Goal: Information Seeking & Learning: Learn about a topic

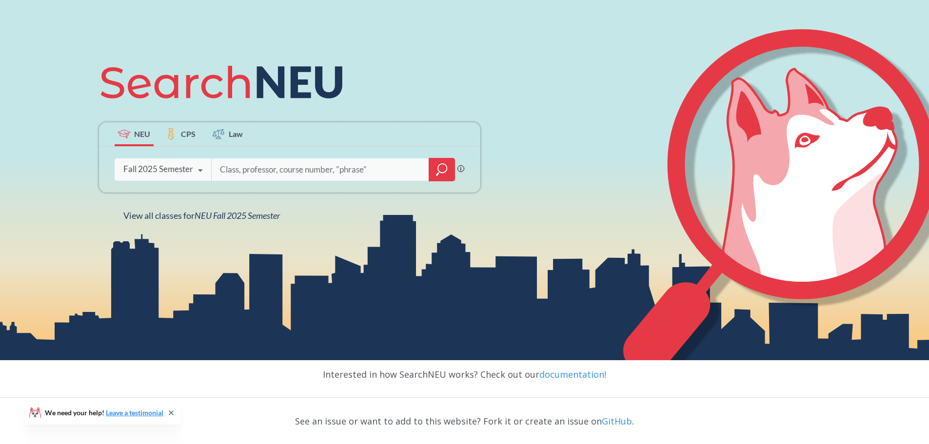
scroll to position [146, 0]
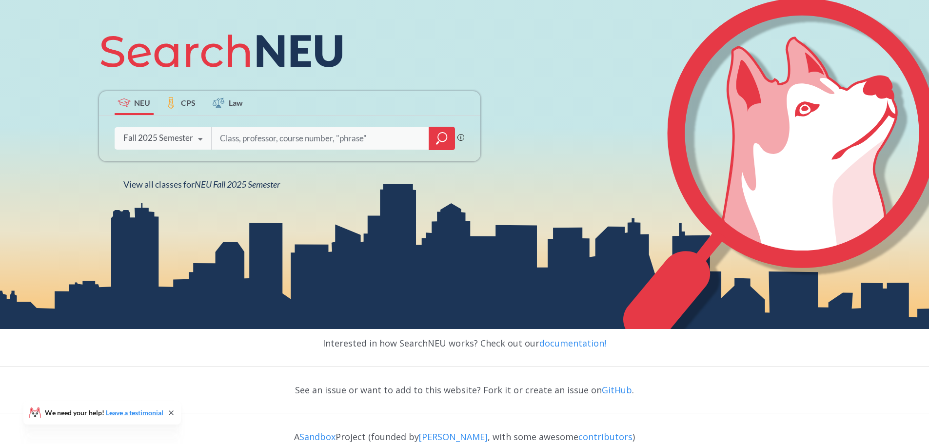
click at [200, 139] on icon at bounding box center [200, 139] width 19 height 27
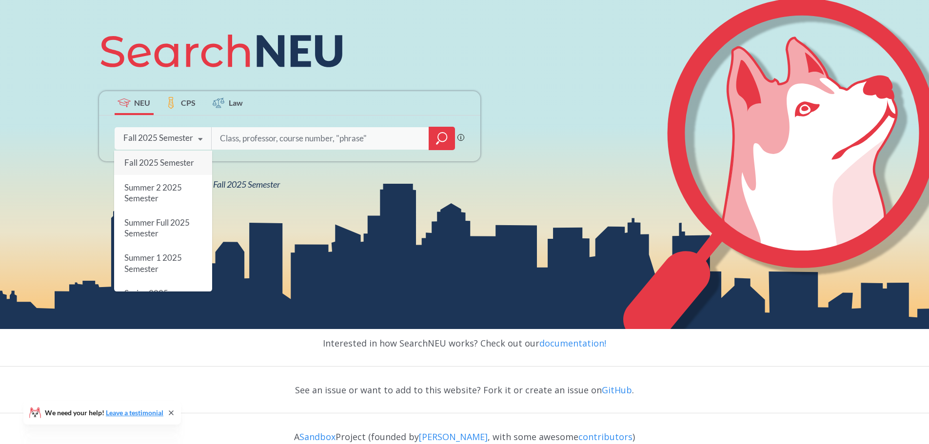
click at [200, 139] on icon at bounding box center [200, 139] width 19 height 27
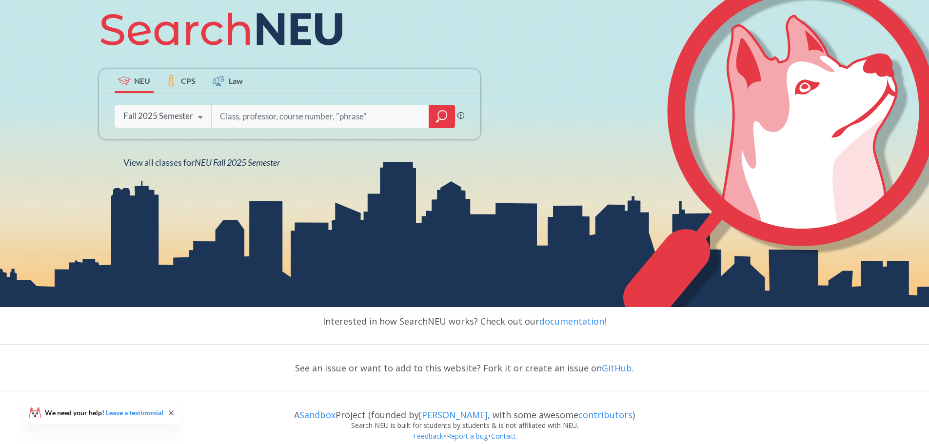
scroll to position [180, 0]
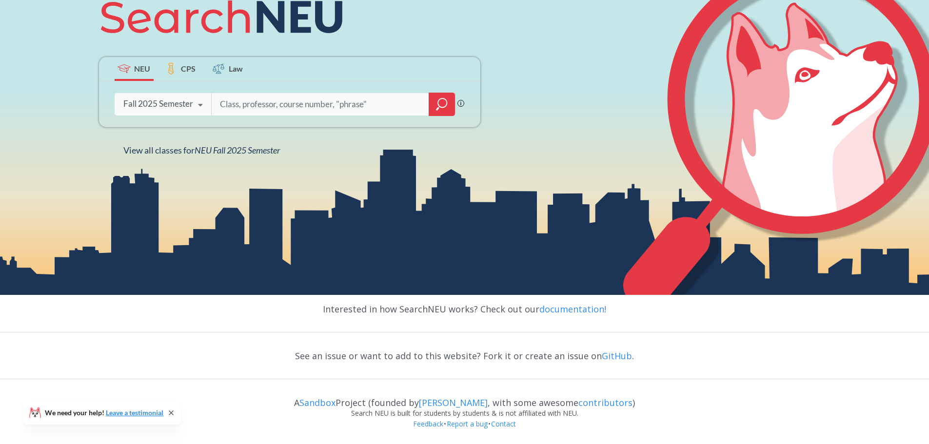
click at [313, 104] on input "search" at bounding box center [320, 104] width 203 height 20
click at [442, 108] on icon "magnifying glass" at bounding box center [442, 104] width 12 height 14
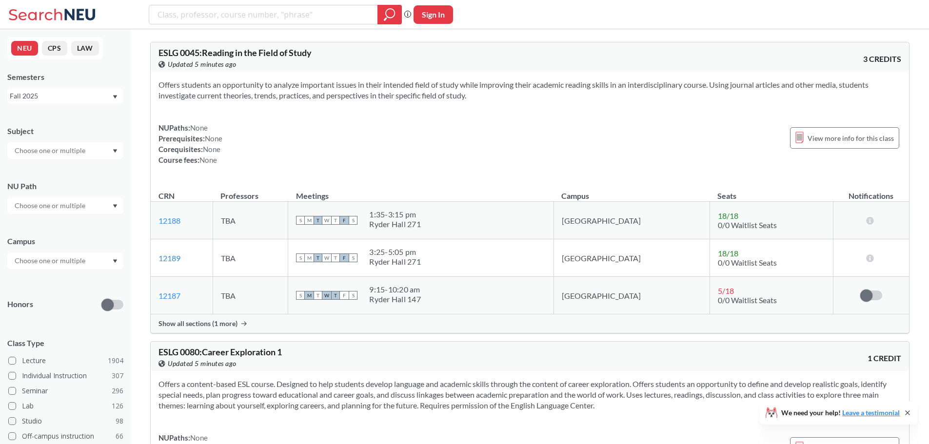
click at [109, 264] on div at bounding box center [65, 260] width 116 height 17
click at [88, 286] on div "[GEOGRAPHIC_DATA] ( 2062 )" at bounding box center [68, 282] width 110 height 11
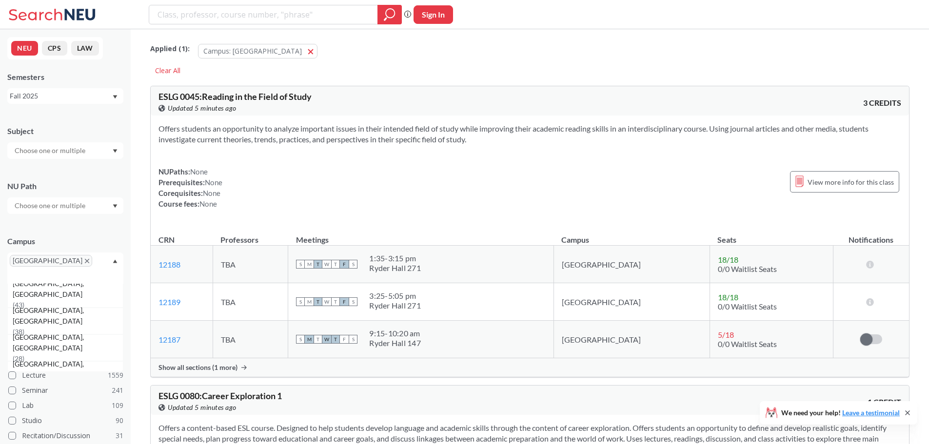
scroll to position [146, 0]
click at [113, 208] on icon "Dropdown arrow" at bounding box center [115, 206] width 5 height 4
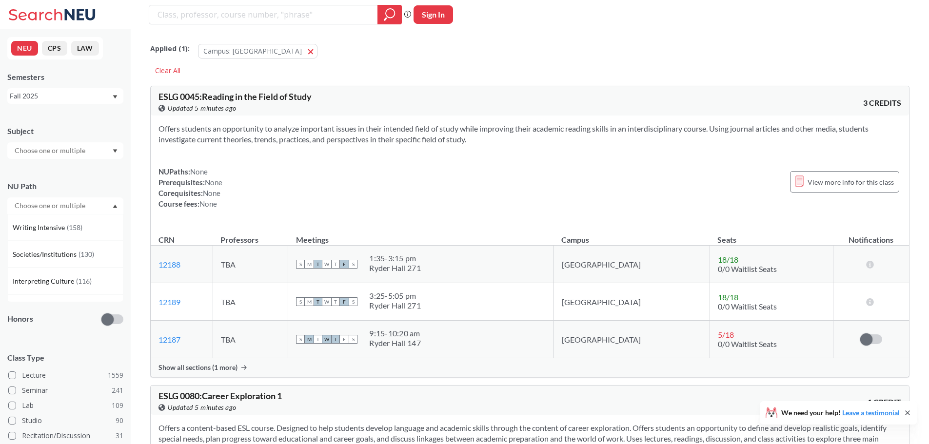
click at [113, 208] on icon "Dropdown arrow" at bounding box center [115, 206] width 5 height 4
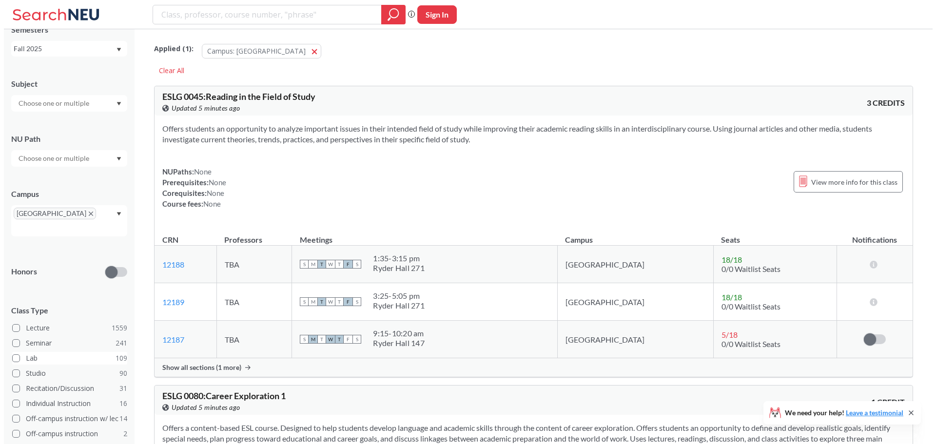
scroll to position [130, 0]
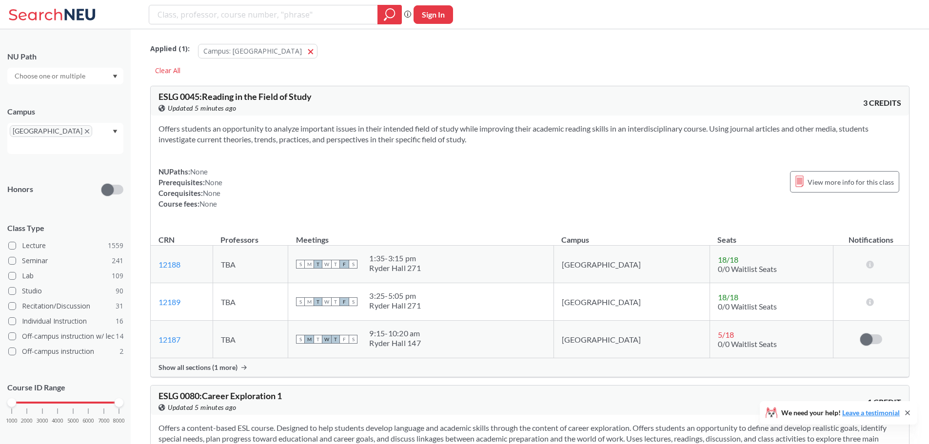
click at [117, 398] on div at bounding box center [119, 402] width 9 height 9
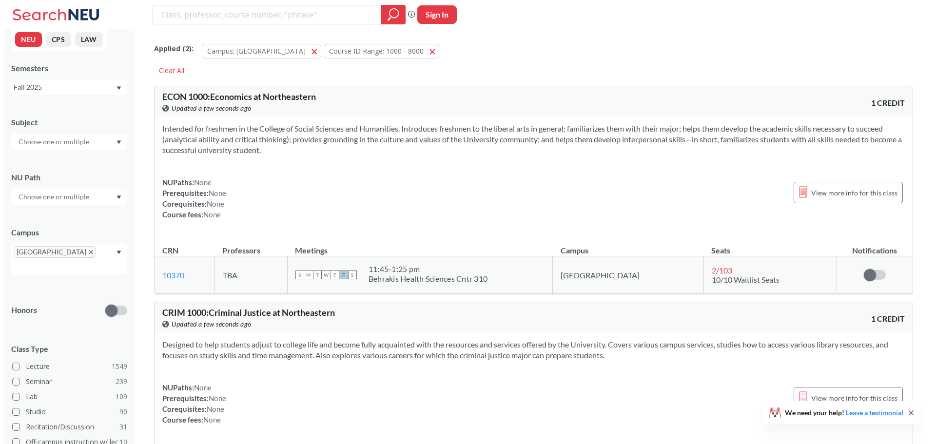
scroll to position [130, 0]
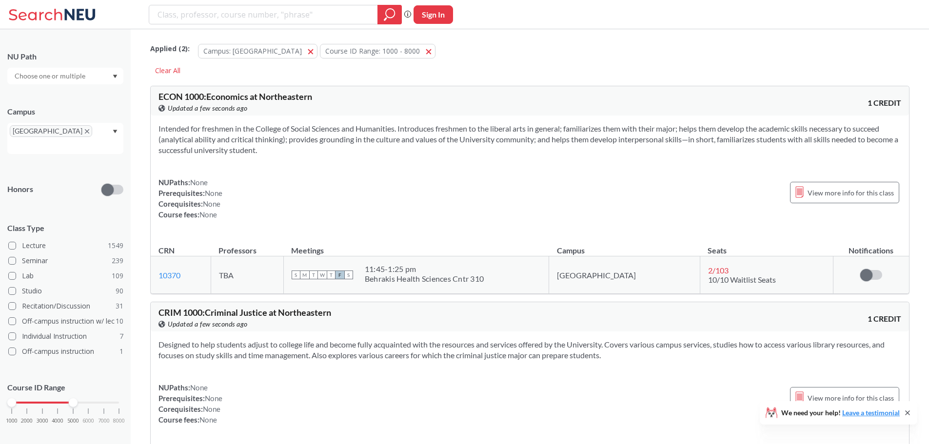
drag, startPoint x: 118, startPoint y: 395, endPoint x: 63, endPoint y: 394, distance: 55.6
click at [66, 399] on div "1000 2000 3000 4000 5000 6000 7000 8000" at bounding box center [65, 402] width 107 height 7
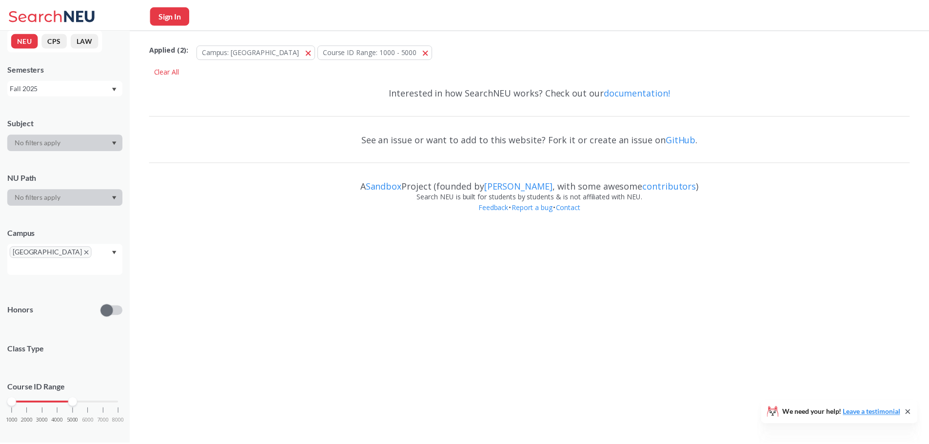
scroll to position [115, 0]
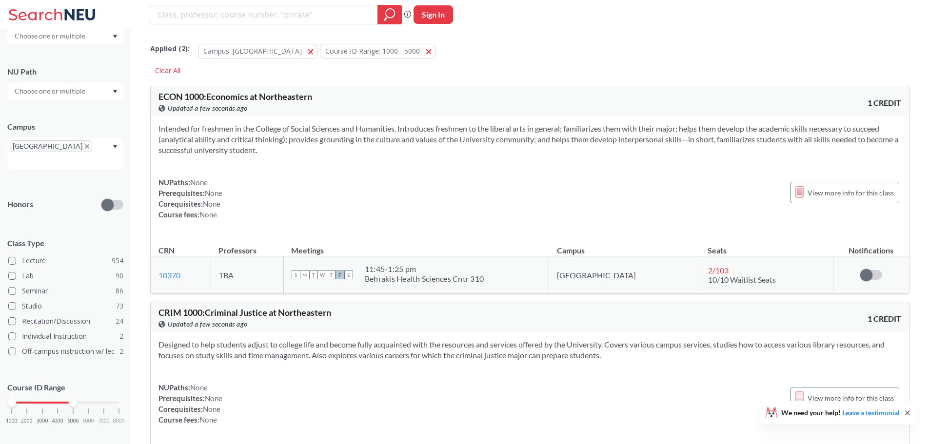
click at [75, 398] on div at bounding box center [73, 402] width 9 height 9
click at [113, 95] on div at bounding box center [65, 91] width 116 height 17
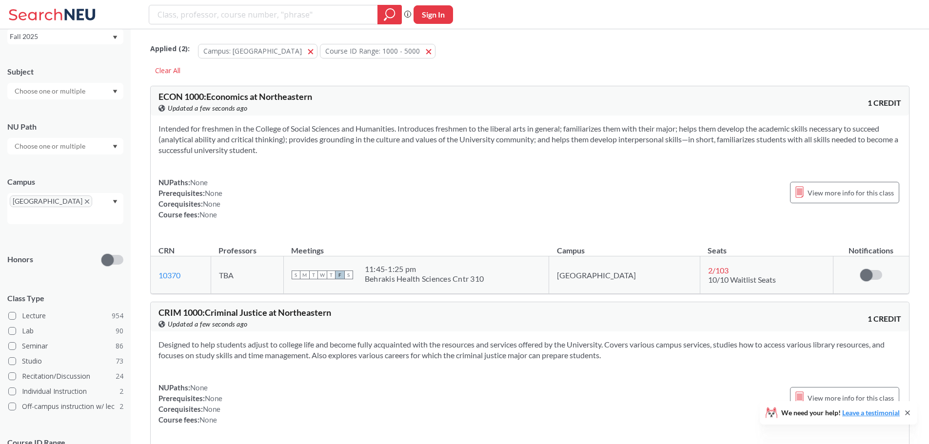
scroll to position [0, 0]
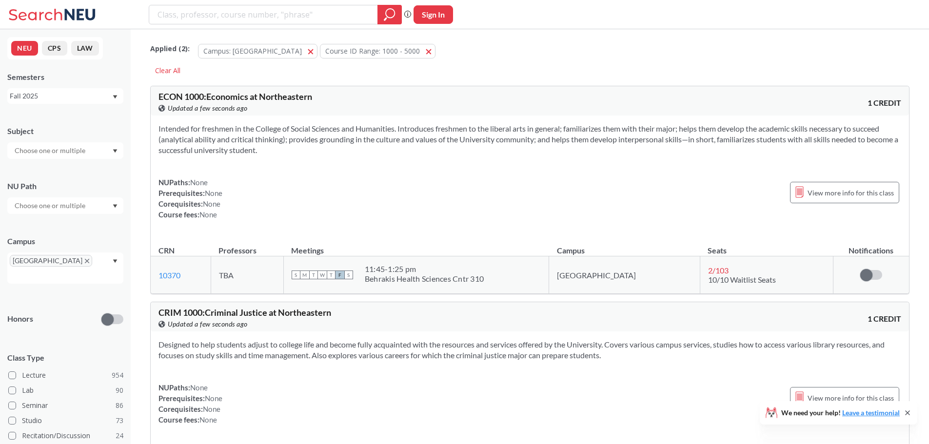
click at [79, 206] on input "text" at bounding box center [51, 206] width 82 height 12
click at [66, 229] on span "Writing Intensive" at bounding box center [40, 227] width 54 height 11
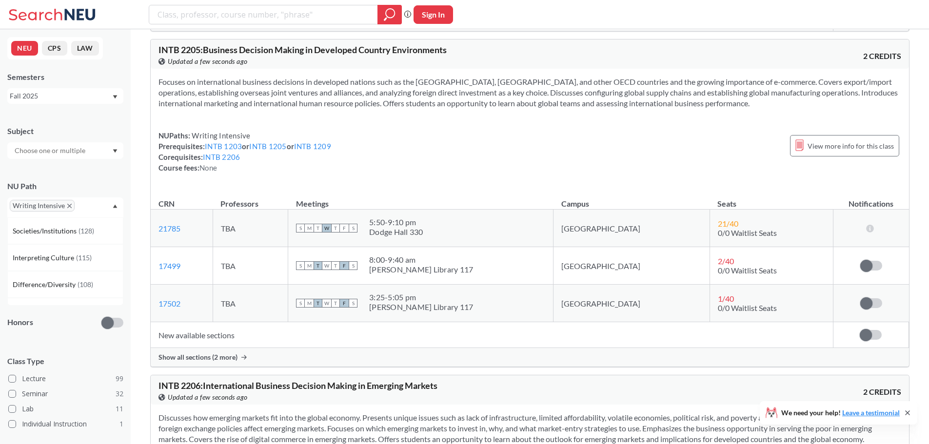
scroll to position [2486, 0]
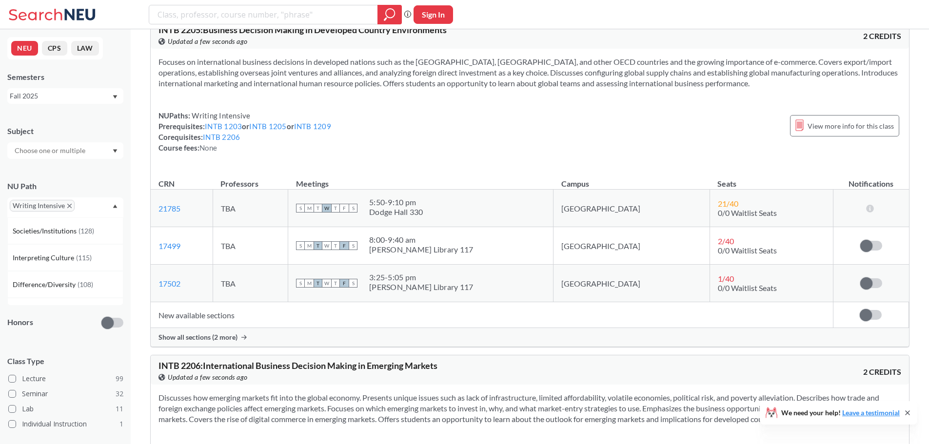
click at [71, 204] on icon "X to remove pill" at bounding box center [69, 206] width 4 height 4
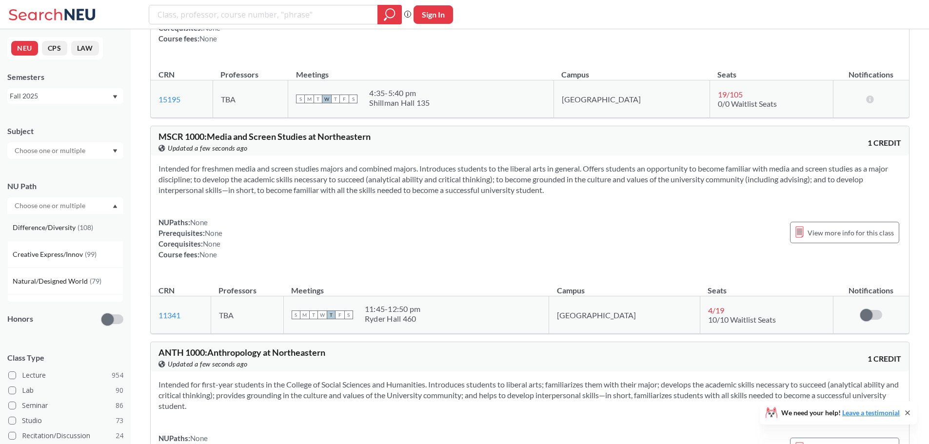
scroll to position [97, 0]
click at [64, 235] on span "Creative Express/Innov" at bounding box center [49, 237] width 72 height 11
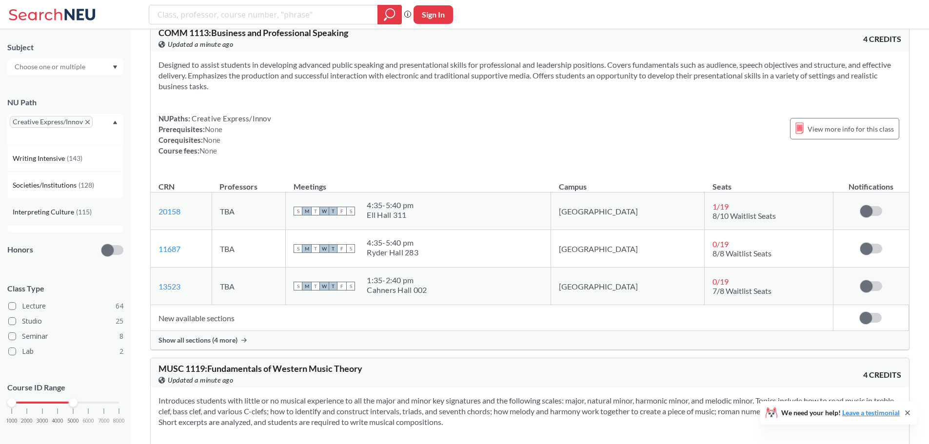
click at [58, 207] on span "Interpreting Culture" at bounding box center [44, 212] width 63 height 11
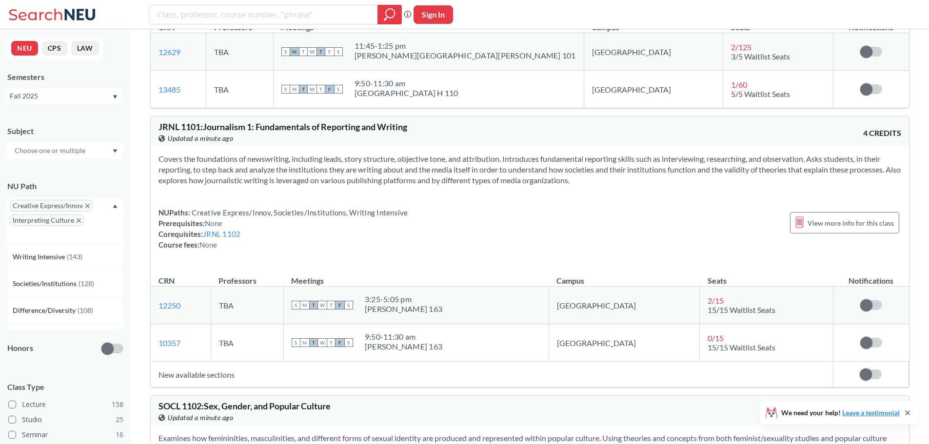
click at [118, 224] on div "Creative Express/Innov Interpreting Culture" at bounding box center [65, 220] width 116 height 46
click at [75, 221] on span "Interpreting Culture" at bounding box center [47, 220] width 74 height 12
click at [86, 205] on icon "X to remove pill" at bounding box center [87, 206] width 4 height 4
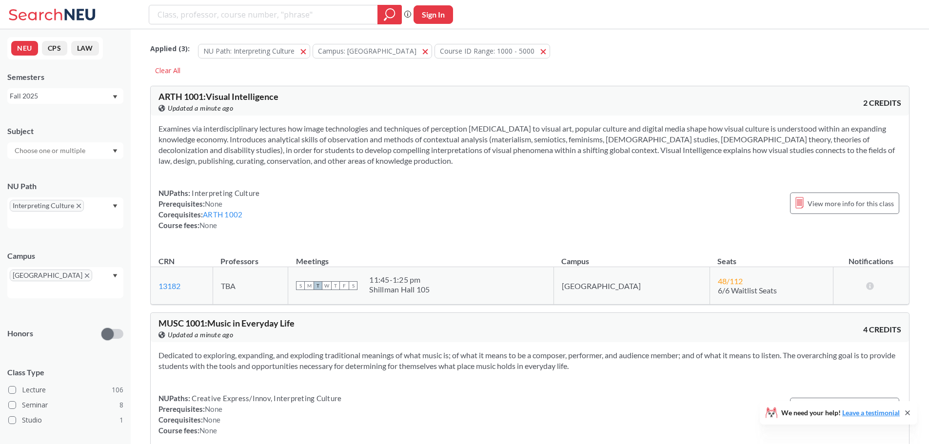
click at [78, 206] on icon "X to remove pill" at bounding box center [79, 206] width 4 height 4
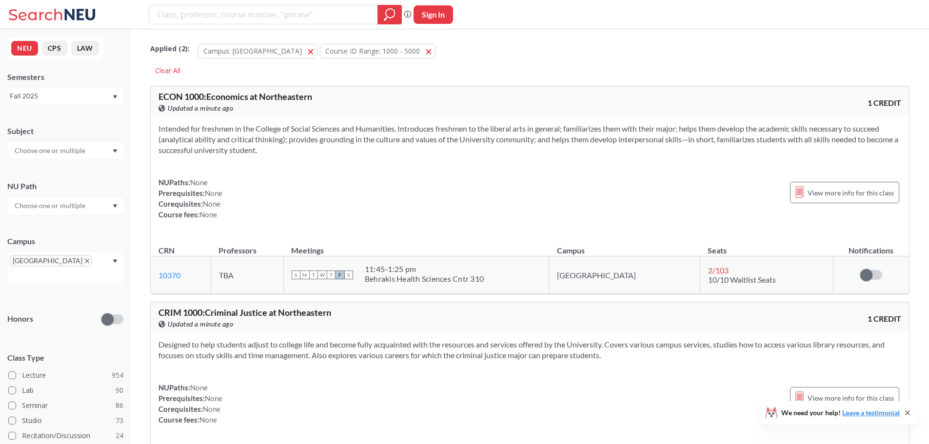
click at [115, 153] on icon "Dropdown arrow" at bounding box center [115, 150] width 4 height 3
click at [37, 184] on p "Psychology" at bounding box center [68, 188] width 110 height 10
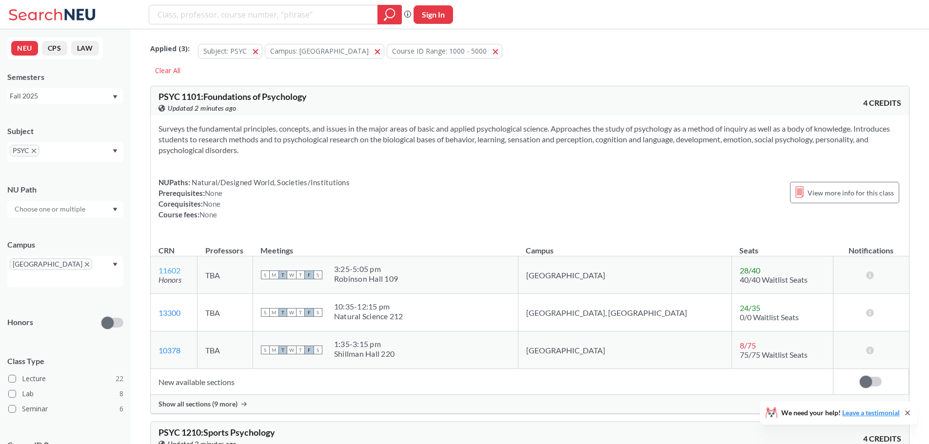
click at [174, 273] on link "11602" at bounding box center [169, 270] width 22 height 9
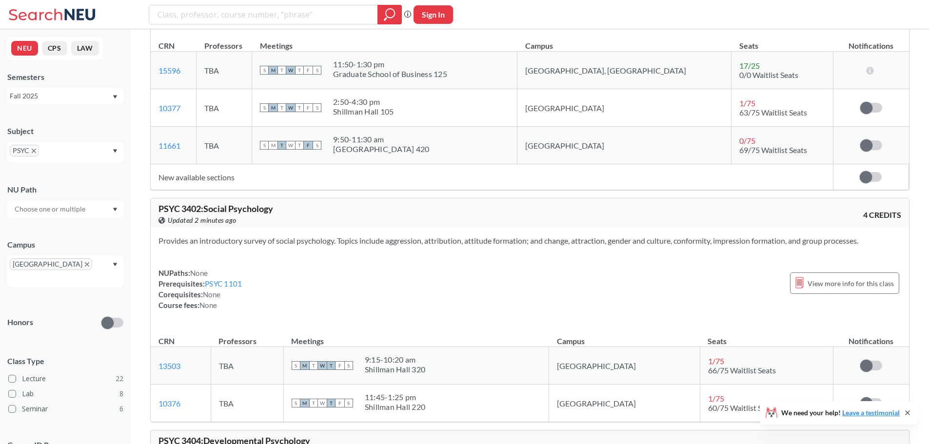
scroll to position [1706, 0]
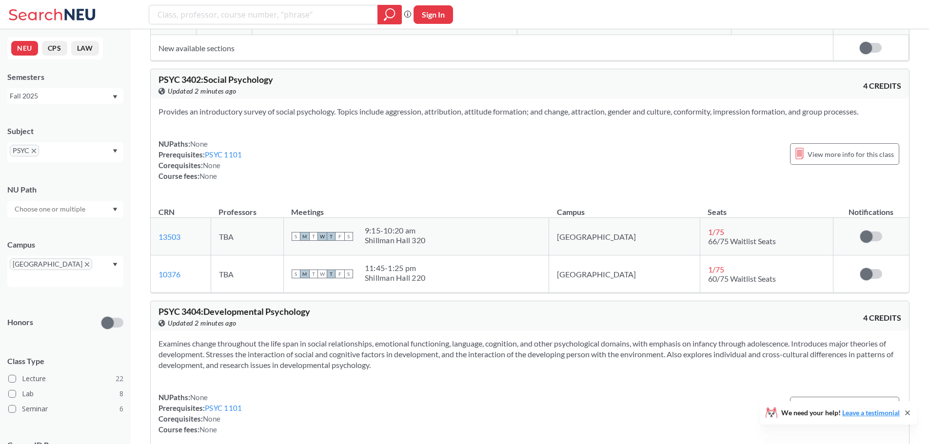
click at [32, 151] on icon "X to remove pill" at bounding box center [34, 151] width 4 height 4
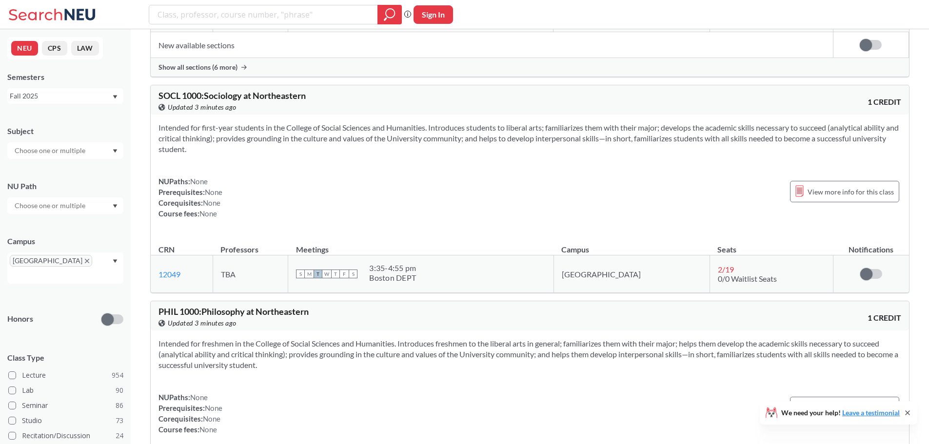
click at [114, 152] on icon "Dropdown arrow" at bounding box center [115, 151] width 5 height 4
click at [32, 221] on span "MUSC" at bounding box center [23, 221] width 21 height 11
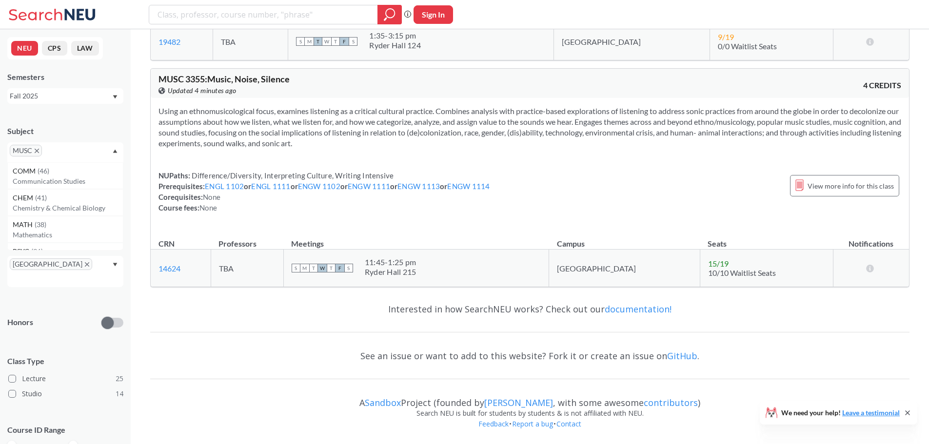
scroll to position [8388, 0]
click at [38, 151] on icon "X to remove pill" at bounding box center [37, 151] width 4 height 4
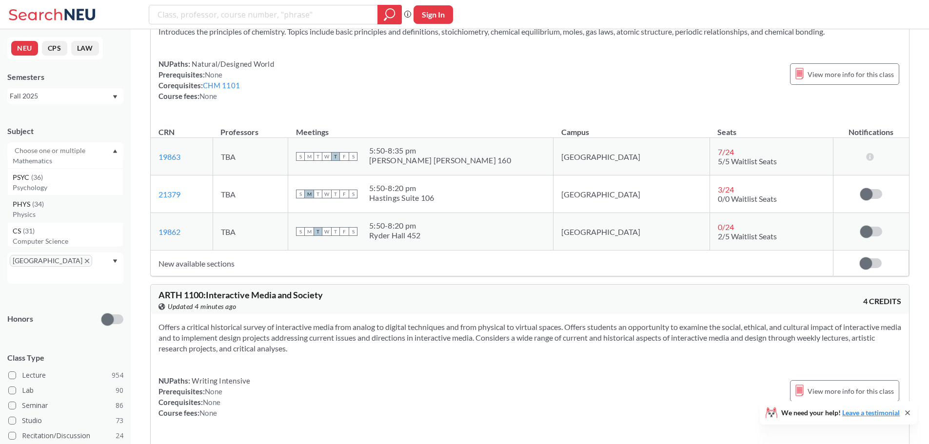
scroll to position [146, 0]
click at [38, 188] on p "Computer Science" at bounding box center [68, 193] width 110 height 10
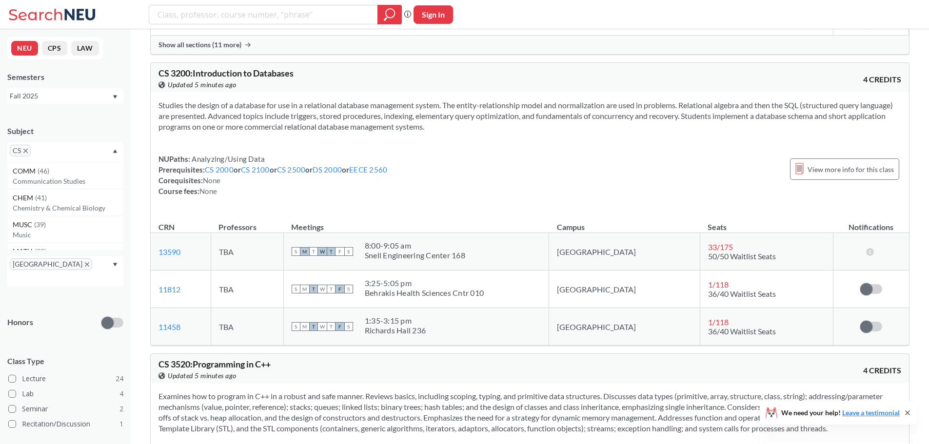
scroll to position [4094, 0]
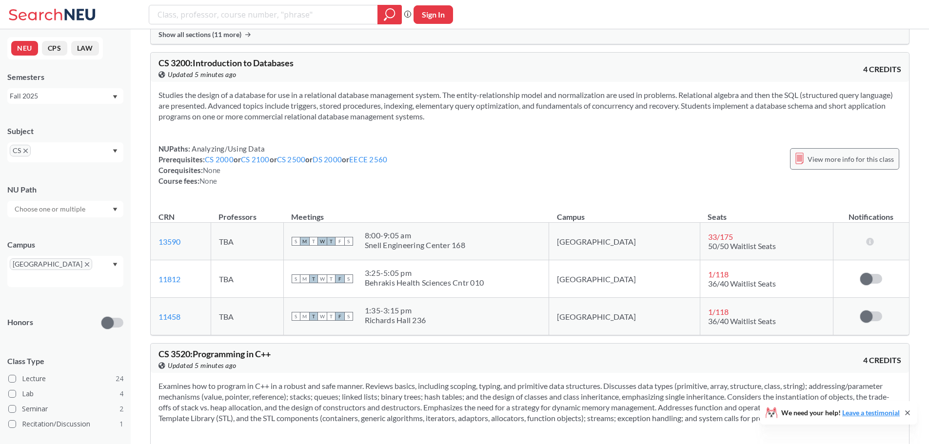
drag, startPoint x: 836, startPoint y: 159, endPoint x: 860, endPoint y: 161, distance: 24.0
click at [860, 161] on span "View more info for this class" at bounding box center [850, 159] width 86 height 12
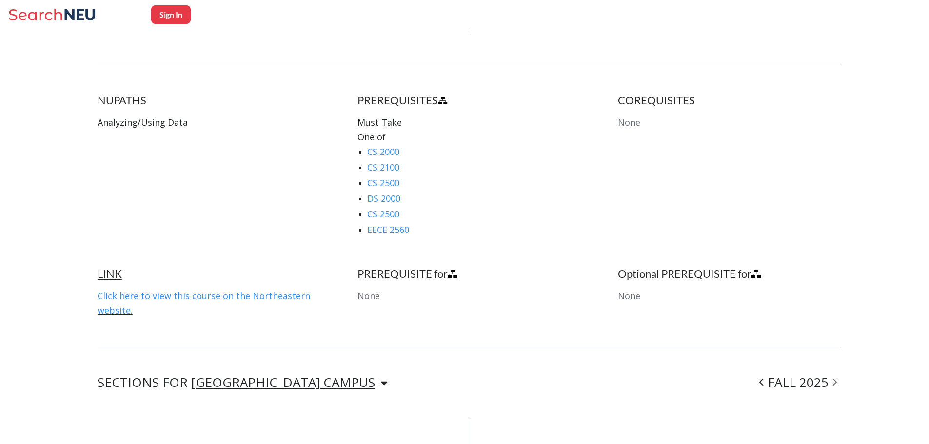
scroll to position [585, 0]
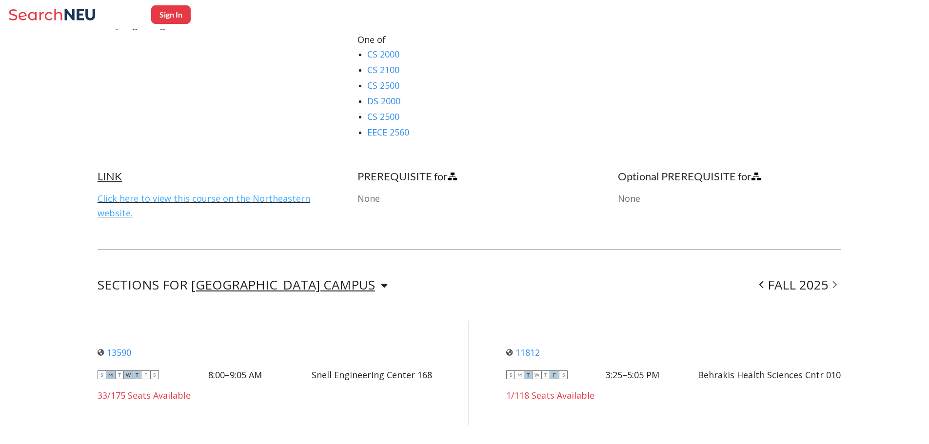
click at [272, 195] on link "Click here to view this course on the Northeastern website." at bounding box center [203, 206] width 213 height 26
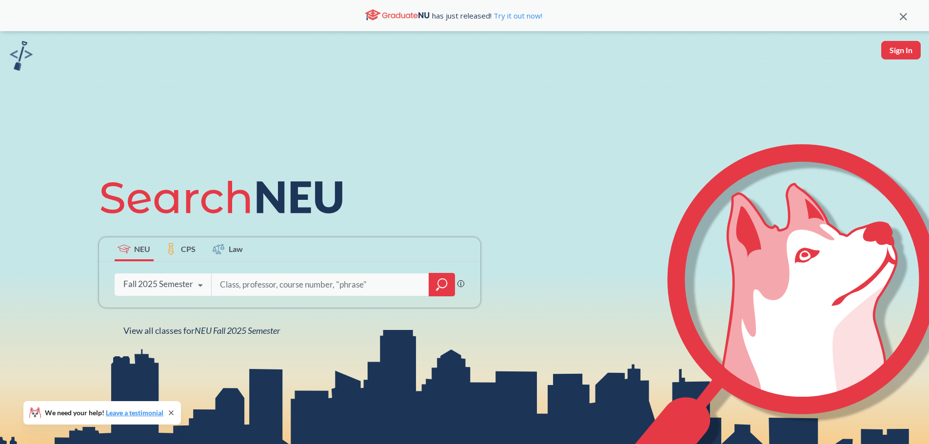
scroll to position [49, 0]
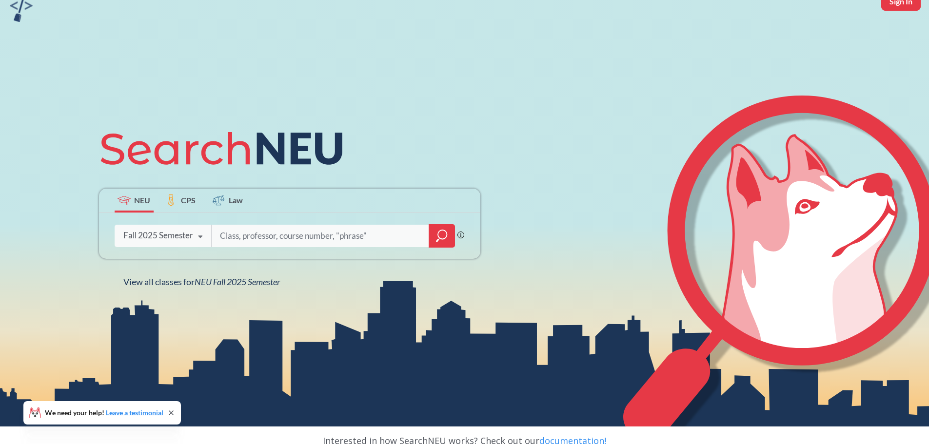
click at [439, 233] on icon "magnifying glass" at bounding box center [442, 236] width 12 height 14
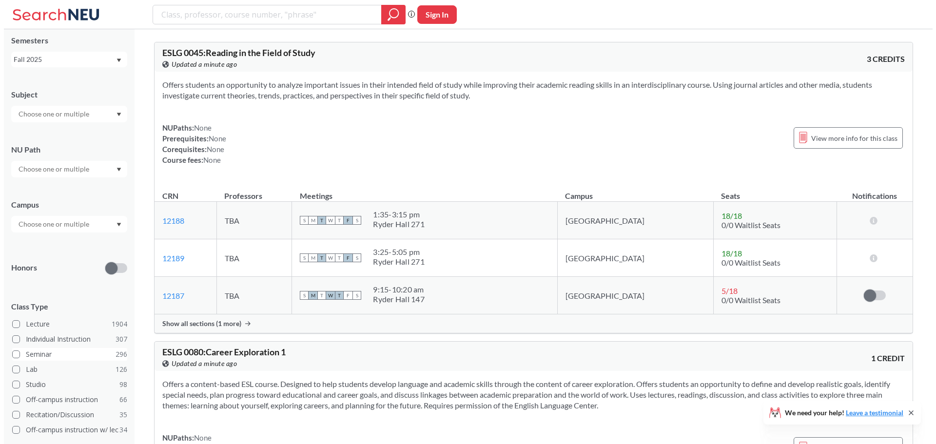
scroll to position [29, 0]
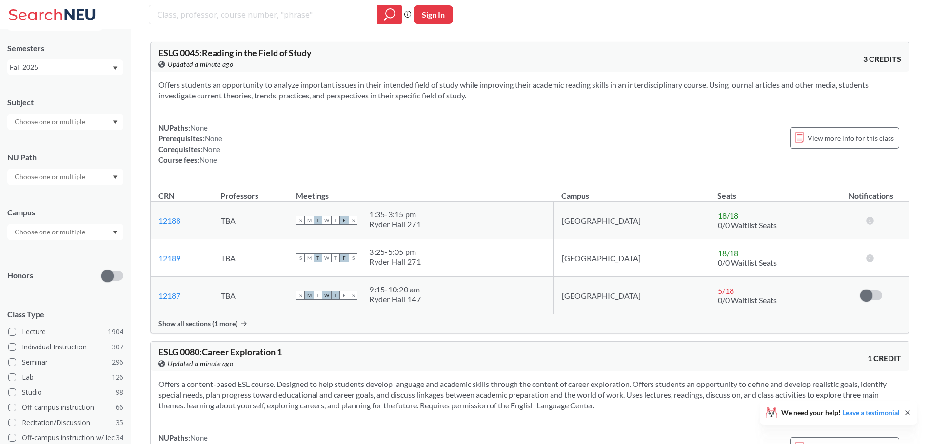
click at [116, 232] on icon "Dropdown arrow" at bounding box center [115, 232] width 4 height 3
click at [56, 255] on div "[GEOGRAPHIC_DATA] ( 2062 )" at bounding box center [68, 254] width 110 height 11
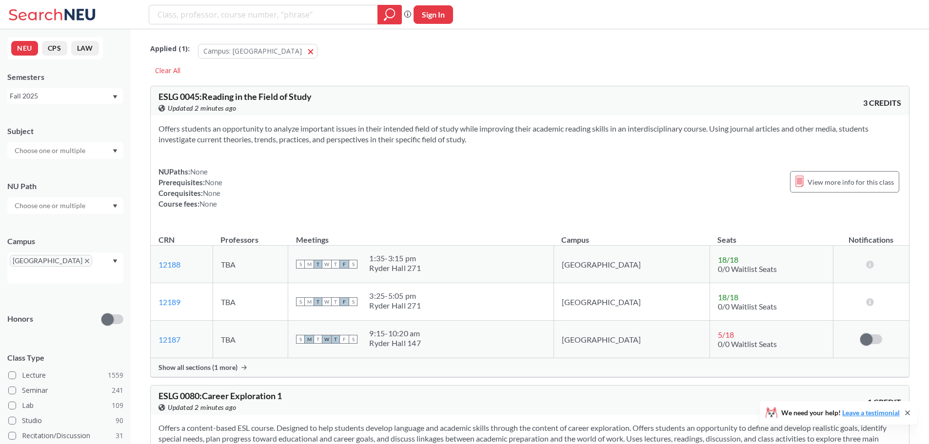
click at [99, 154] on div at bounding box center [65, 150] width 116 height 17
click at [24, 173] on p "English" at bounding box center [68, 176] width 110 height 10
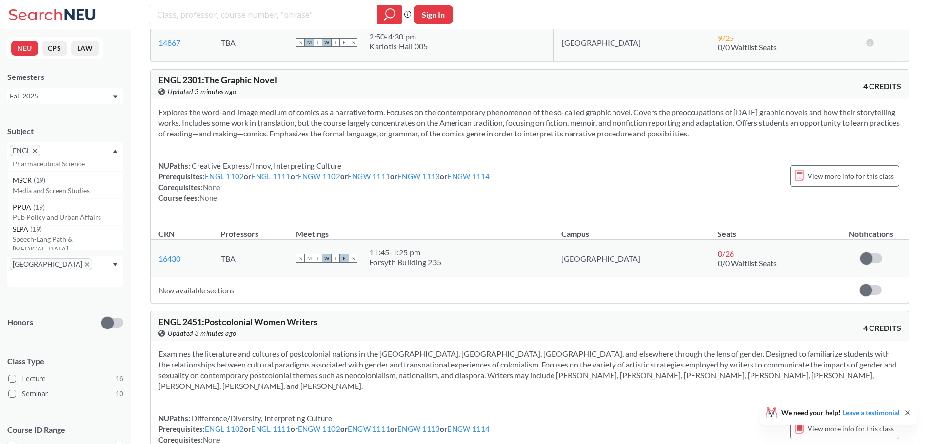
scroll to position [877, 0]
click at [69, 189] on p "Media and Screen Studies" at bounding box center [68, 189] width 110 height 10
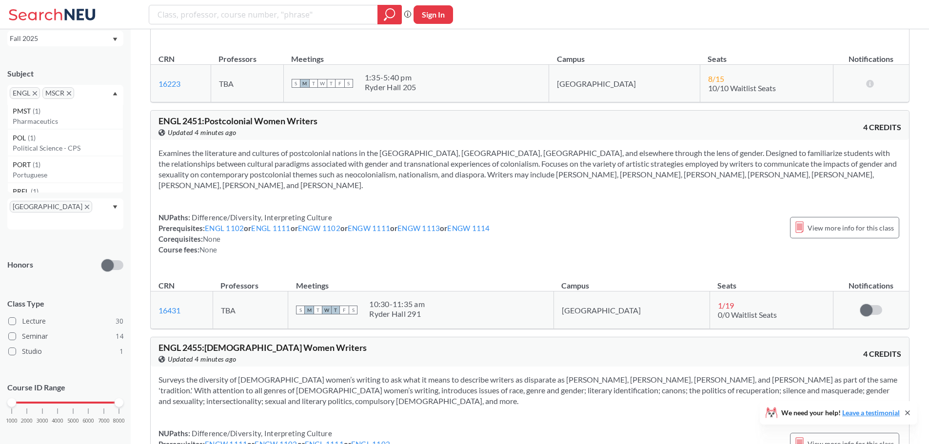
scroll to position [3899, 0]
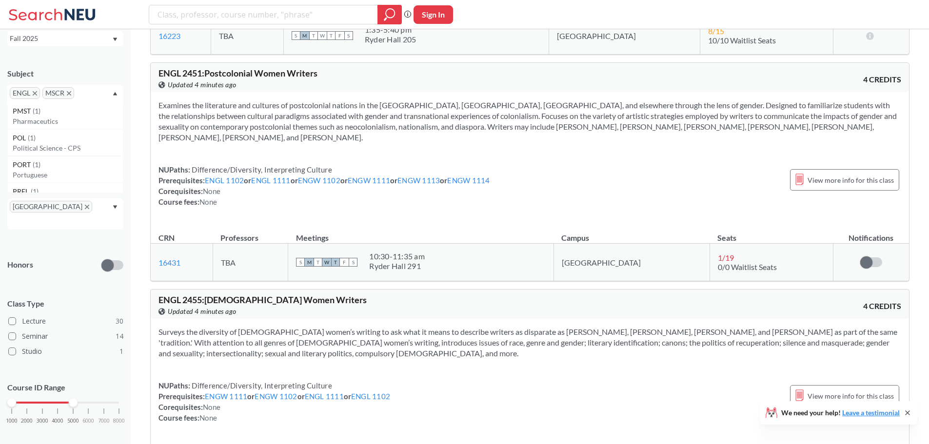
drag, startPoint x: 118, startPoint y: 393, endPoint x: 73, endPoint y: 392, distance: 45.8
click at [73, 398] on div at bounding box center [73, 402] width 9 height 9
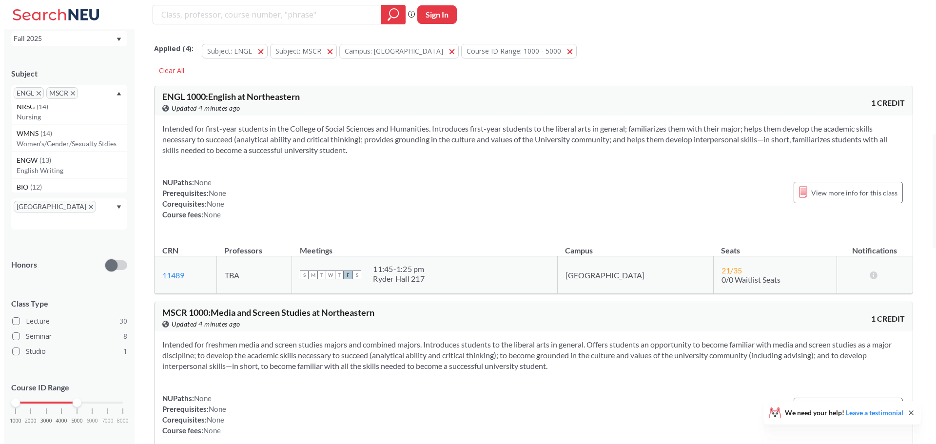
scroll to position [885, 0]
click at [21, 151] on p "Game Design" at bounding box center [68, 151] width 110 height 10
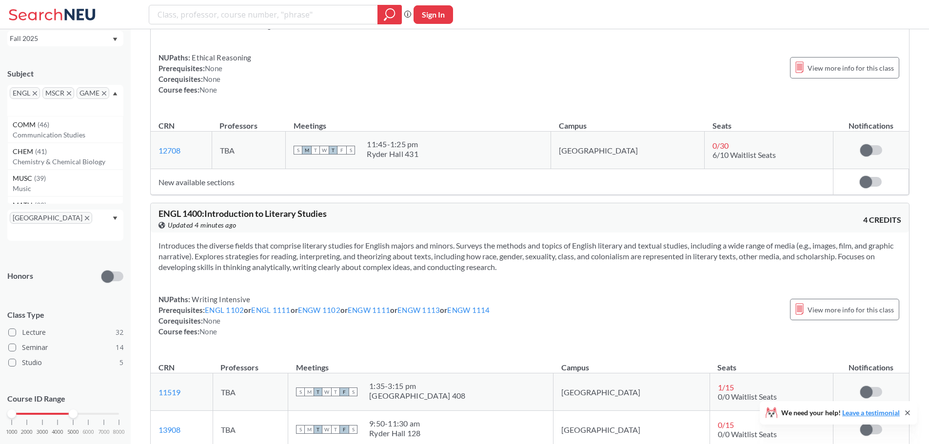
scroll to position [1950, 0]
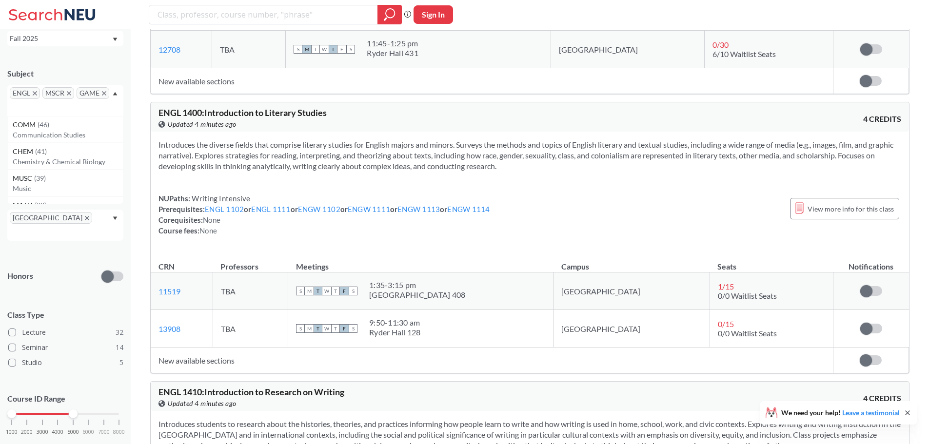
click at [36, 91] on span "ENGL" at bounding box center [25, 93] width 30 height 12
click at [35, 93] on icon "X to remove pill" at bounding box center [35, 93] width 4 height 4
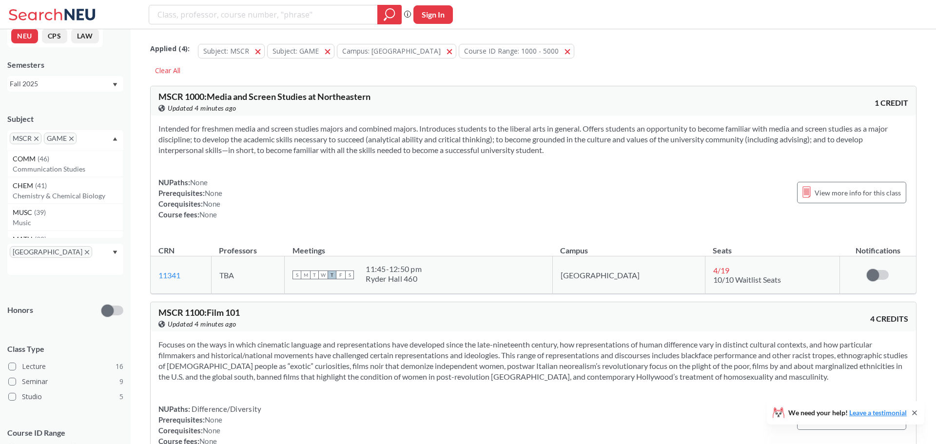
scroll to position [58, 0]
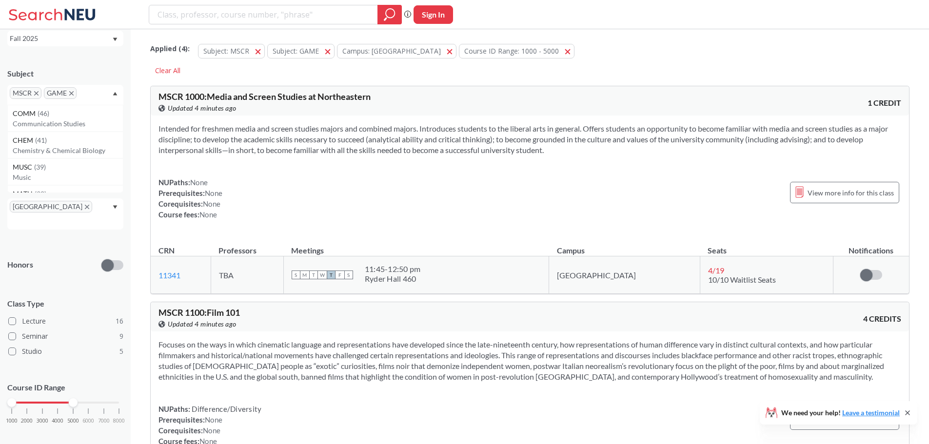
click at [36, 94] on icon "X to remove pill" at bounding box center [36, 93] width 4 height 4
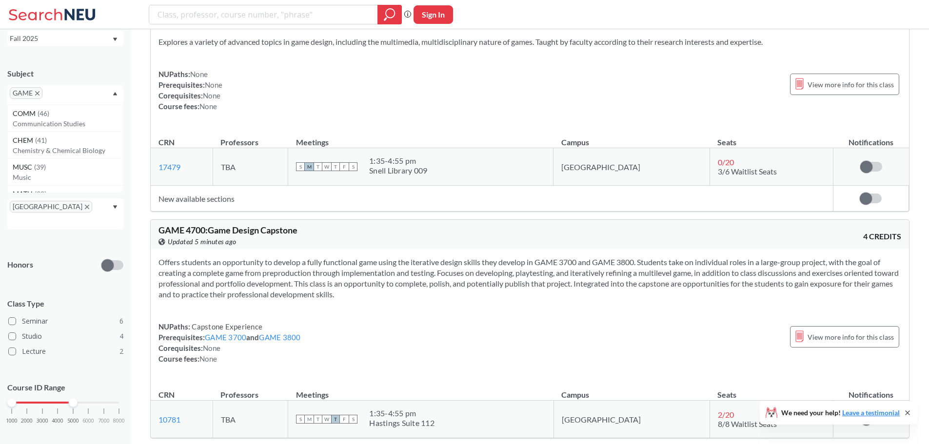
scroll to position [2291, 0]
